Goal: Check status

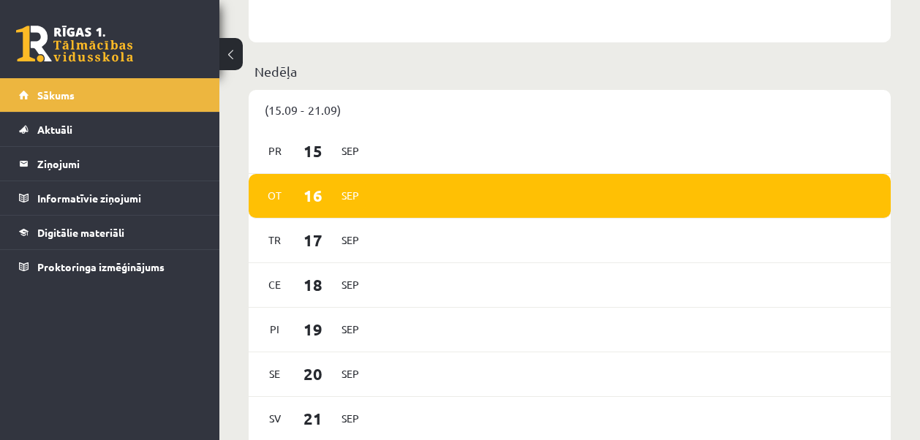
scroll to position [477, 0]
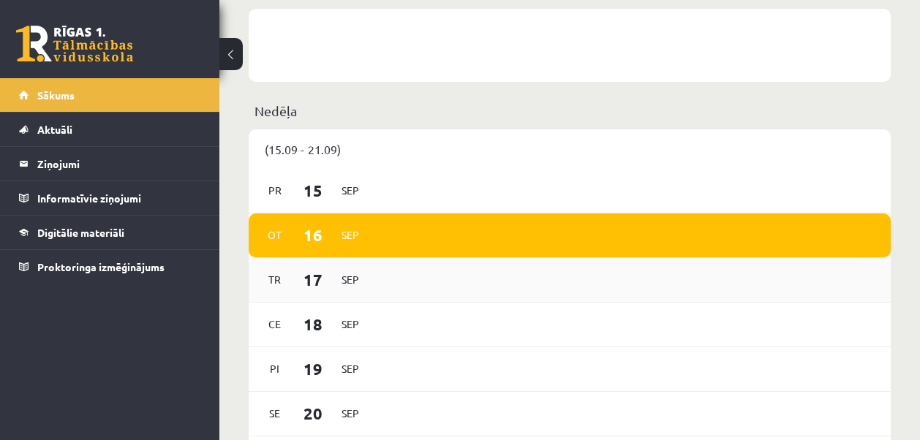
click at [393, 280] on div "Tr 17 Sep" at bounding box center [570, 280] width 642 height 45
click at [397, 235] on div "Ot 16 Sep" at bounding box center [570, 235] width 642 height 45
click at [381, 190] on div "Pr 15 Sep" at bounding box center [570, 191] width 642 height 45
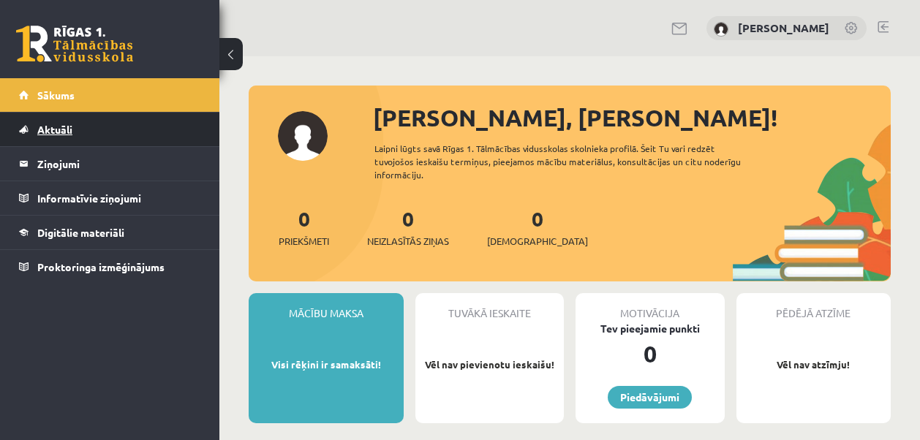
scroll to position [0, 0]
click at [61, 127] on span "Aktuāli" at bounding box center [54, 129] width 35 height 13
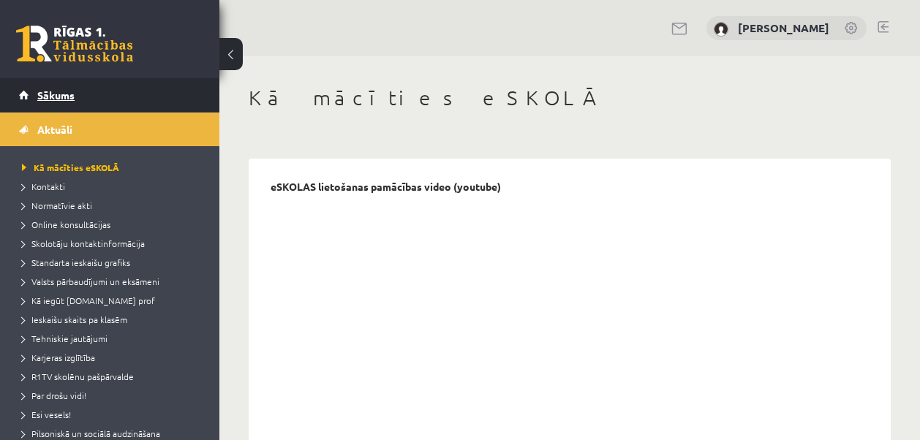
click at [61, 91] on span "Sākums" at bounding box center [55, 94] width 37 height 13
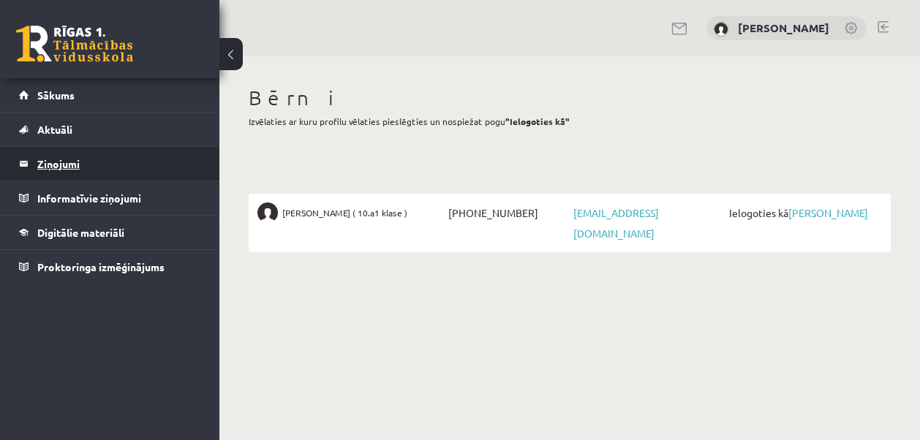
click at [58, 158] on legend "Ziņojumi 0" at bounding box center [119, 164] width 164 height 34
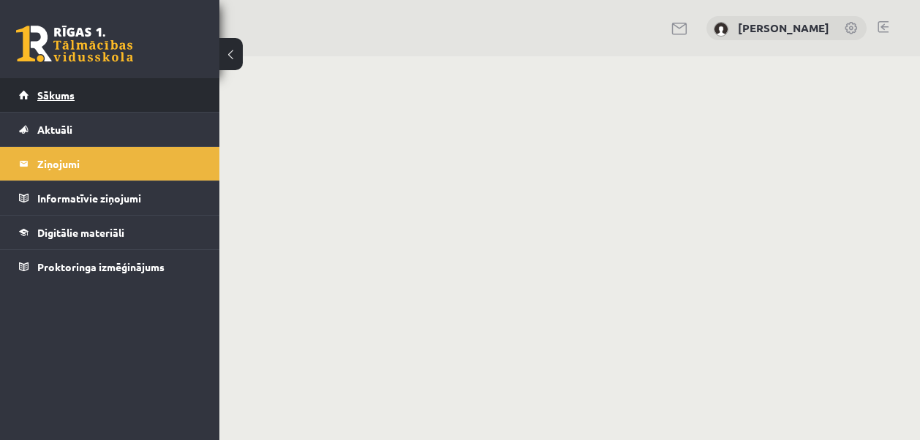
click at [67, 91] on span "Sākums" at bounding box center [55, 94] width 37 height 13
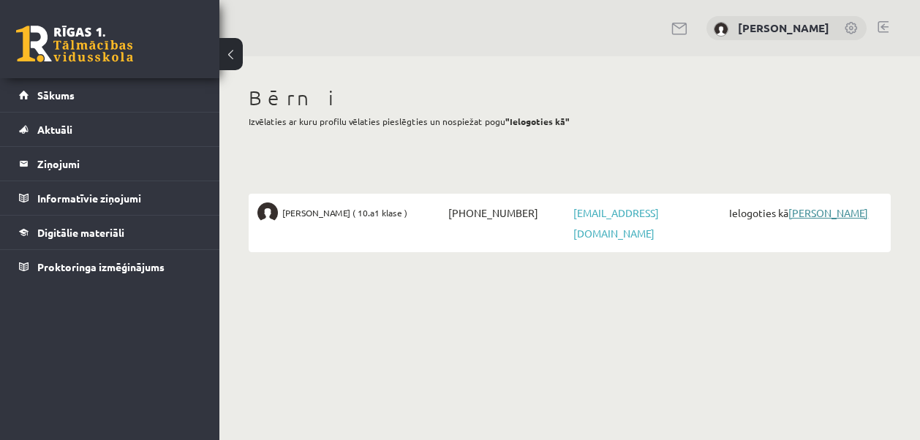
click at [825, 210] on link "[PERSON_NAME]" at bounding box center [828, 212] width 80 height 13
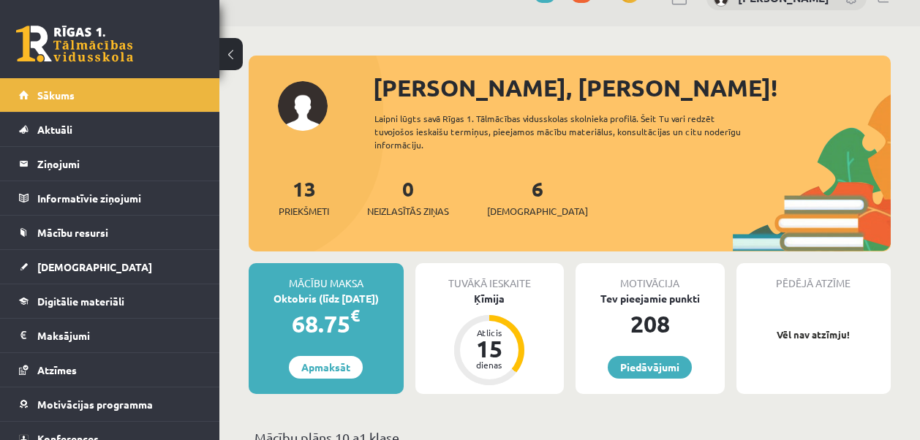
scroll to position [83, 0]
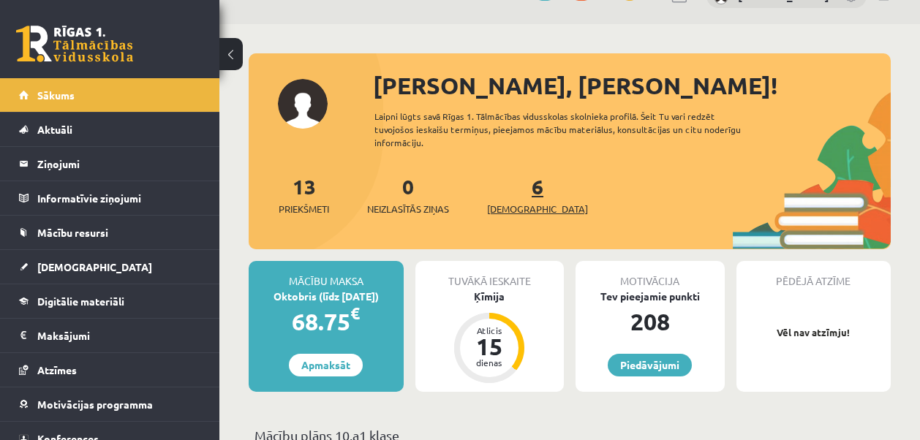
click at [513, 186] on link "6 Ieskaites" at bounding box center [537, 194] width 101 height 43
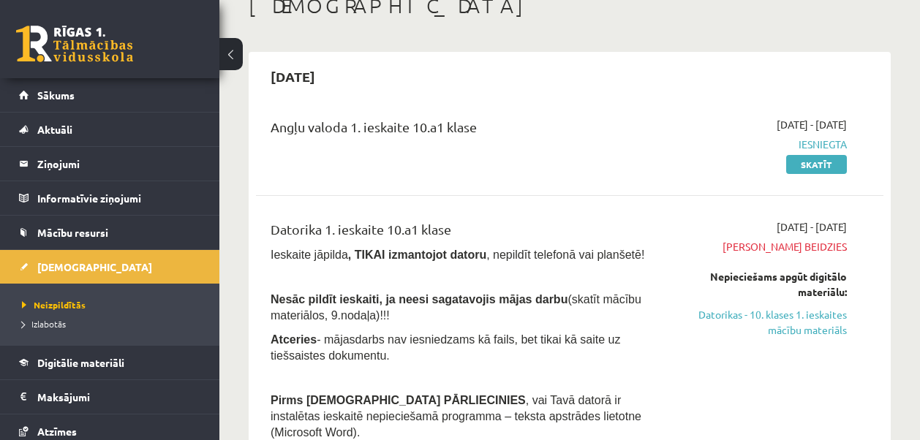
scroll to position [138, 0]
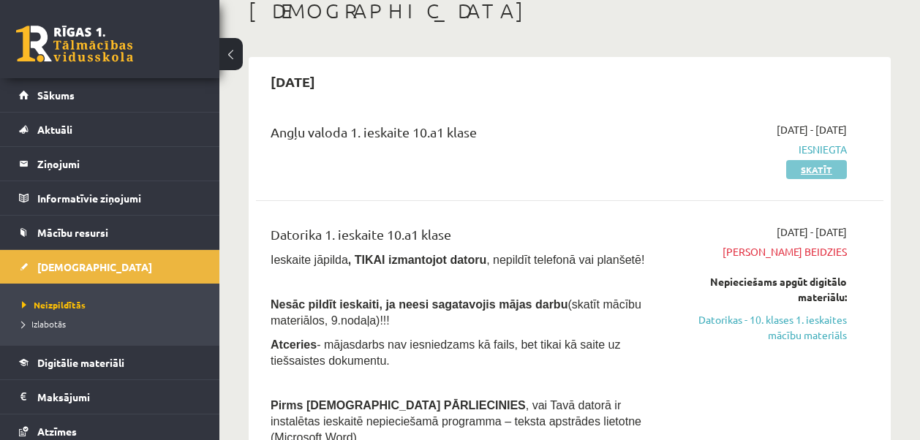
click at [804, 167] on link "Skatīt" at bounding box center [816, 169] width 61 height 19
